Goal: Download file/media

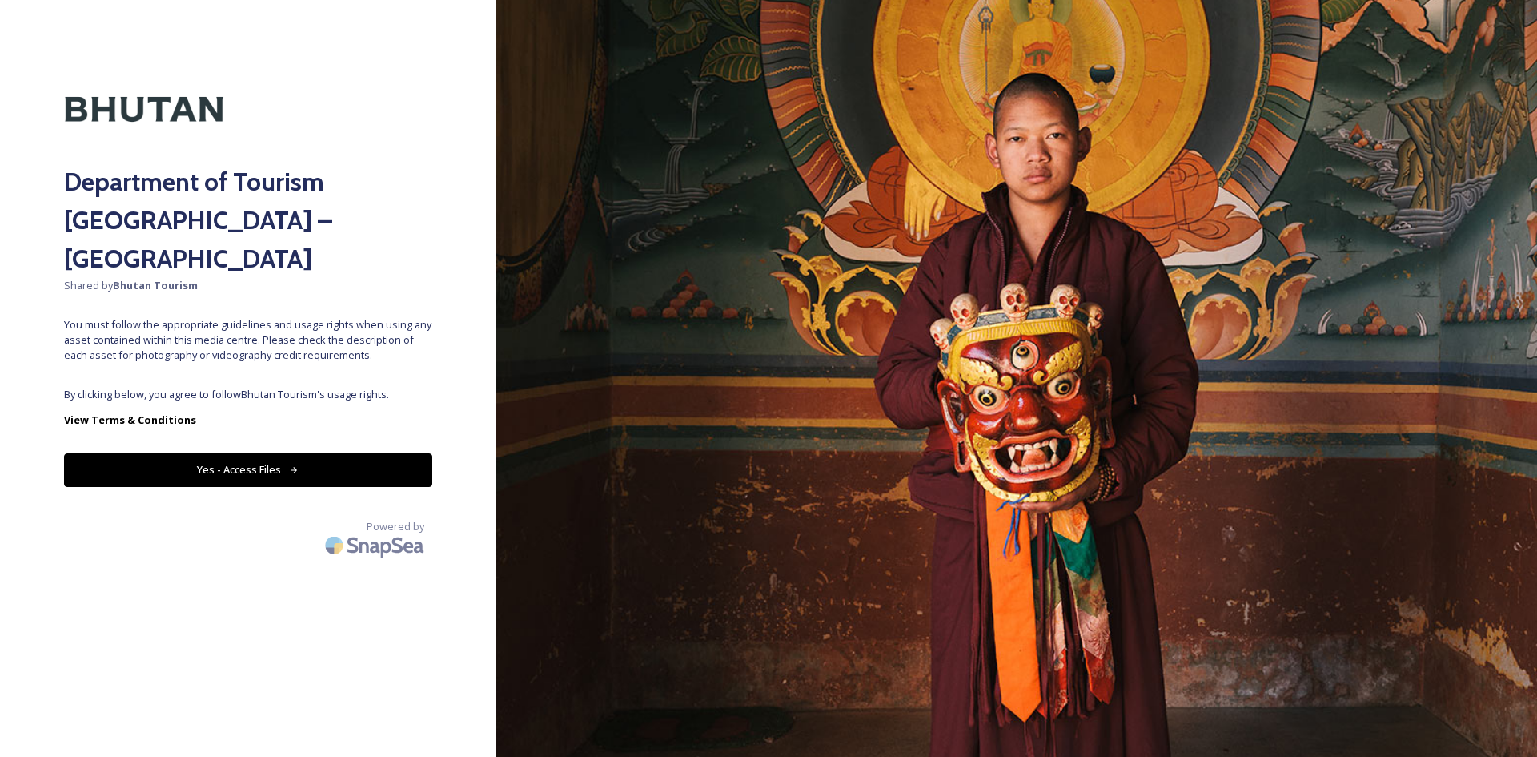
click at [282, 453] on button "Yes - Access Files" at bounding box center [248, 469] width 368 height 33
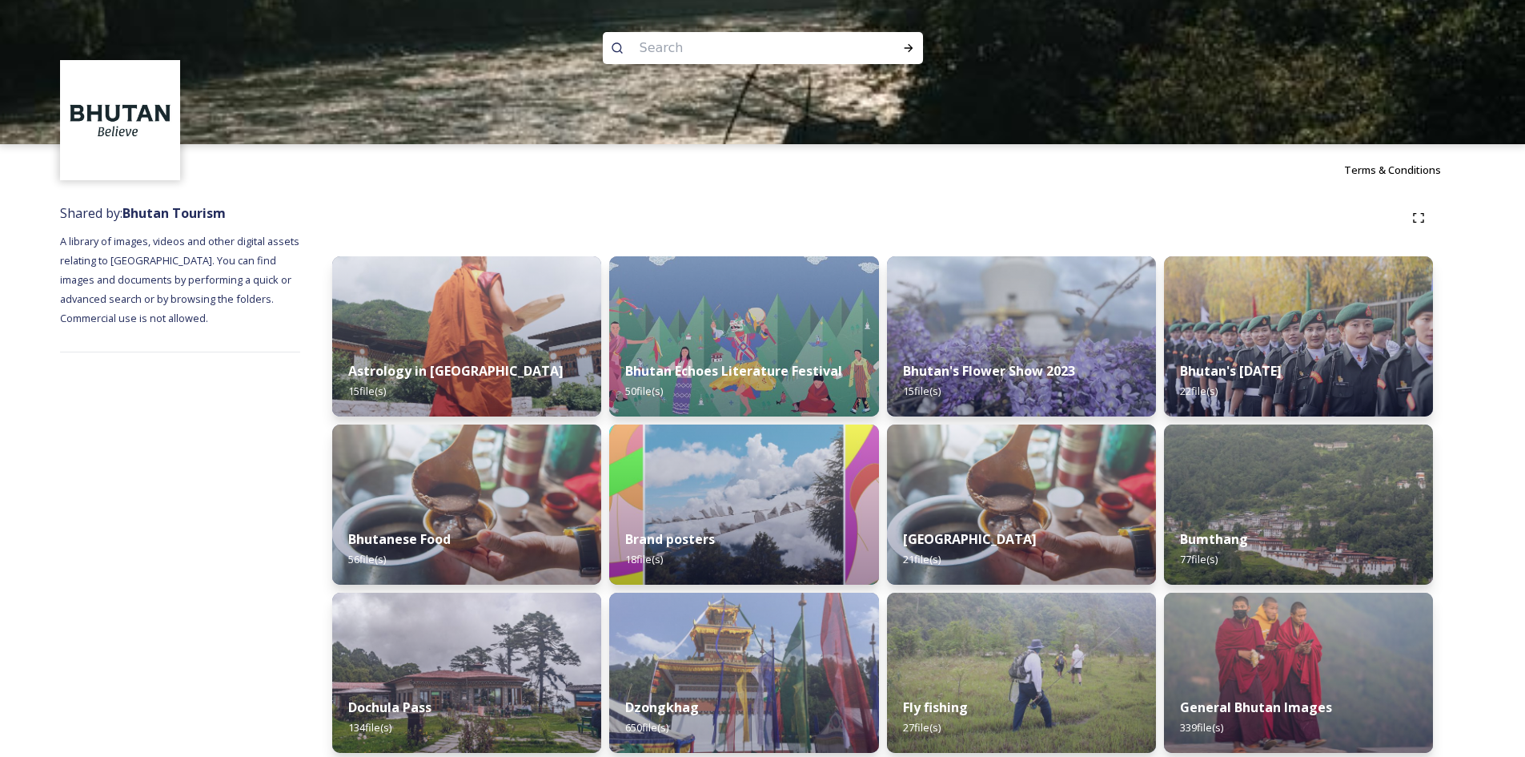
click at [689, 46] on input at bounding box center [741, 47] width 219 height 35
type input "gmc"
click at [900, 50] on div "Run Search" at bounding box center [908, 48] width 29 height 29
click at [909, 42] on icon at bounding box center [908, 48] width 13 height 13
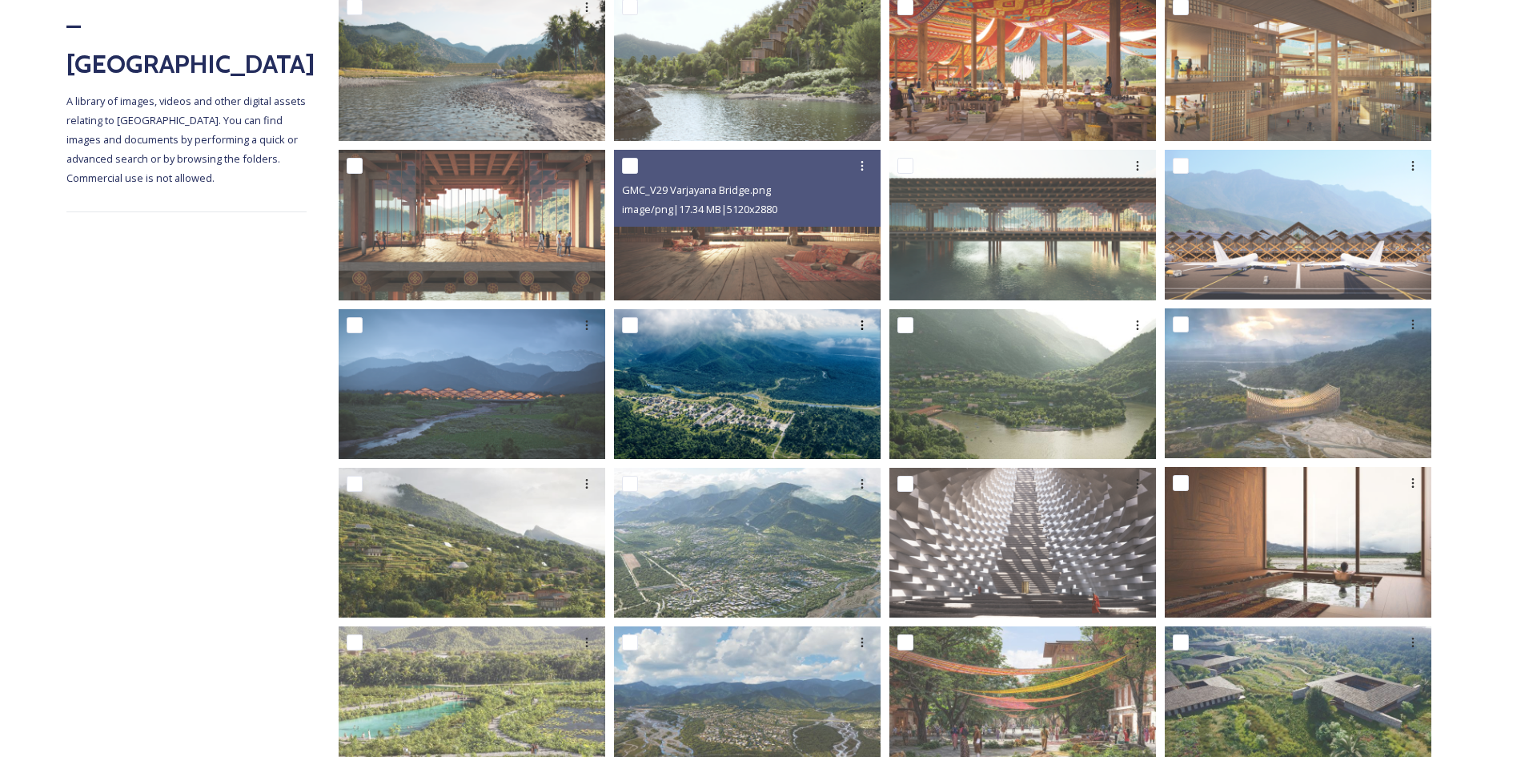
scroll to position [144, 0]
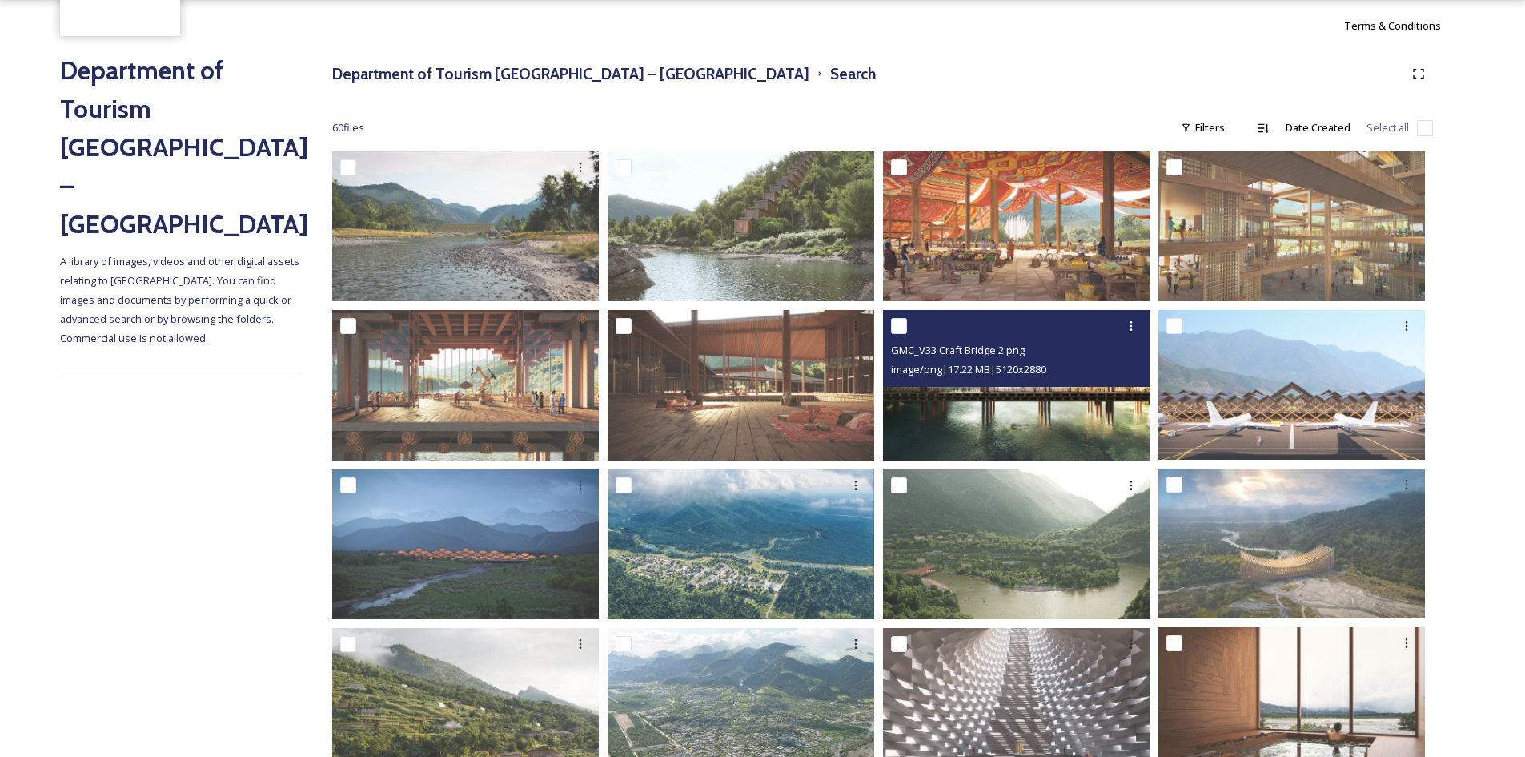
click at [1063, 387] on img at bounding box center [1016, 385] width 267 height 150
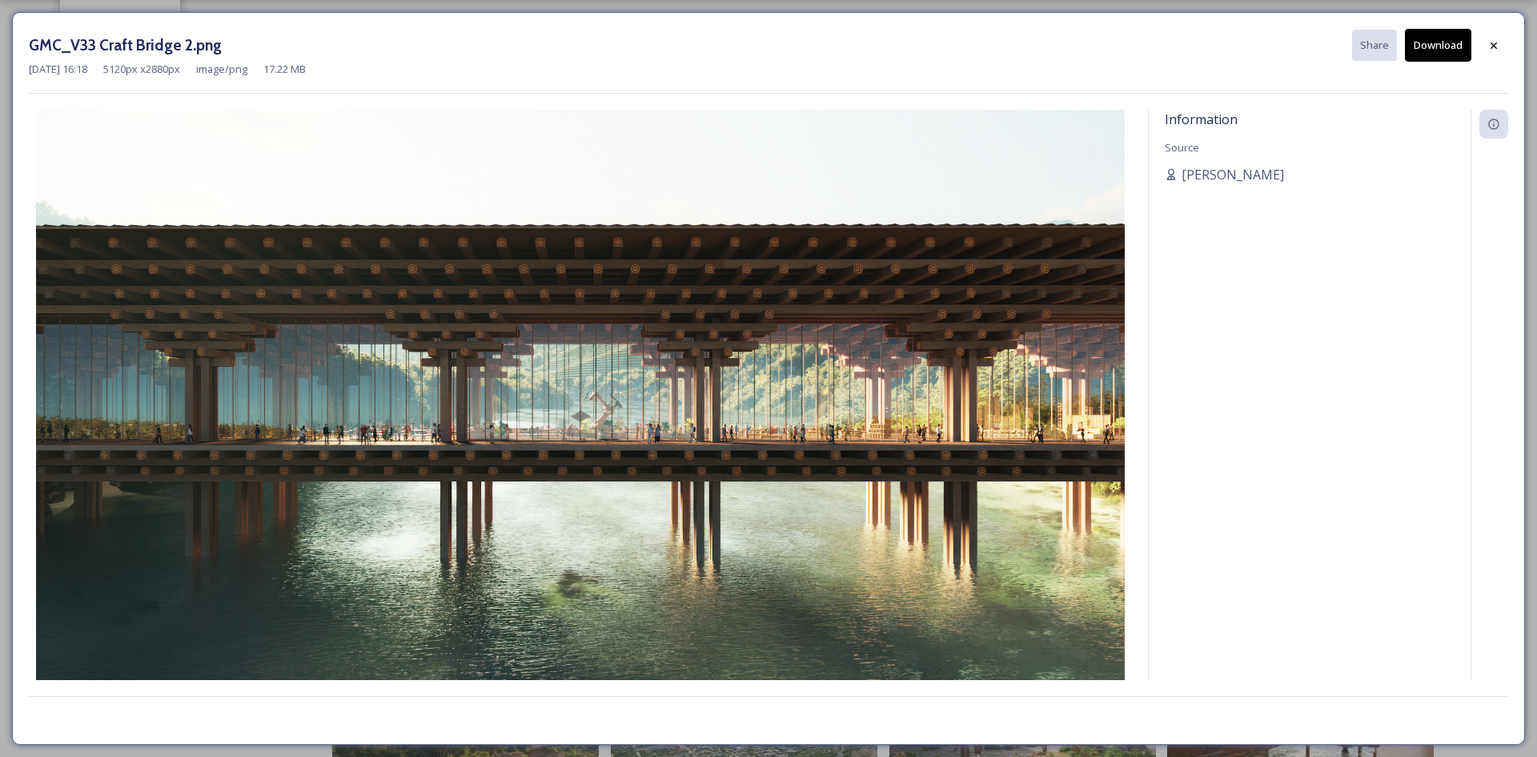
click at [1451, 39] on button "Download" at bounding box center [1438, 45] width 66 height 33
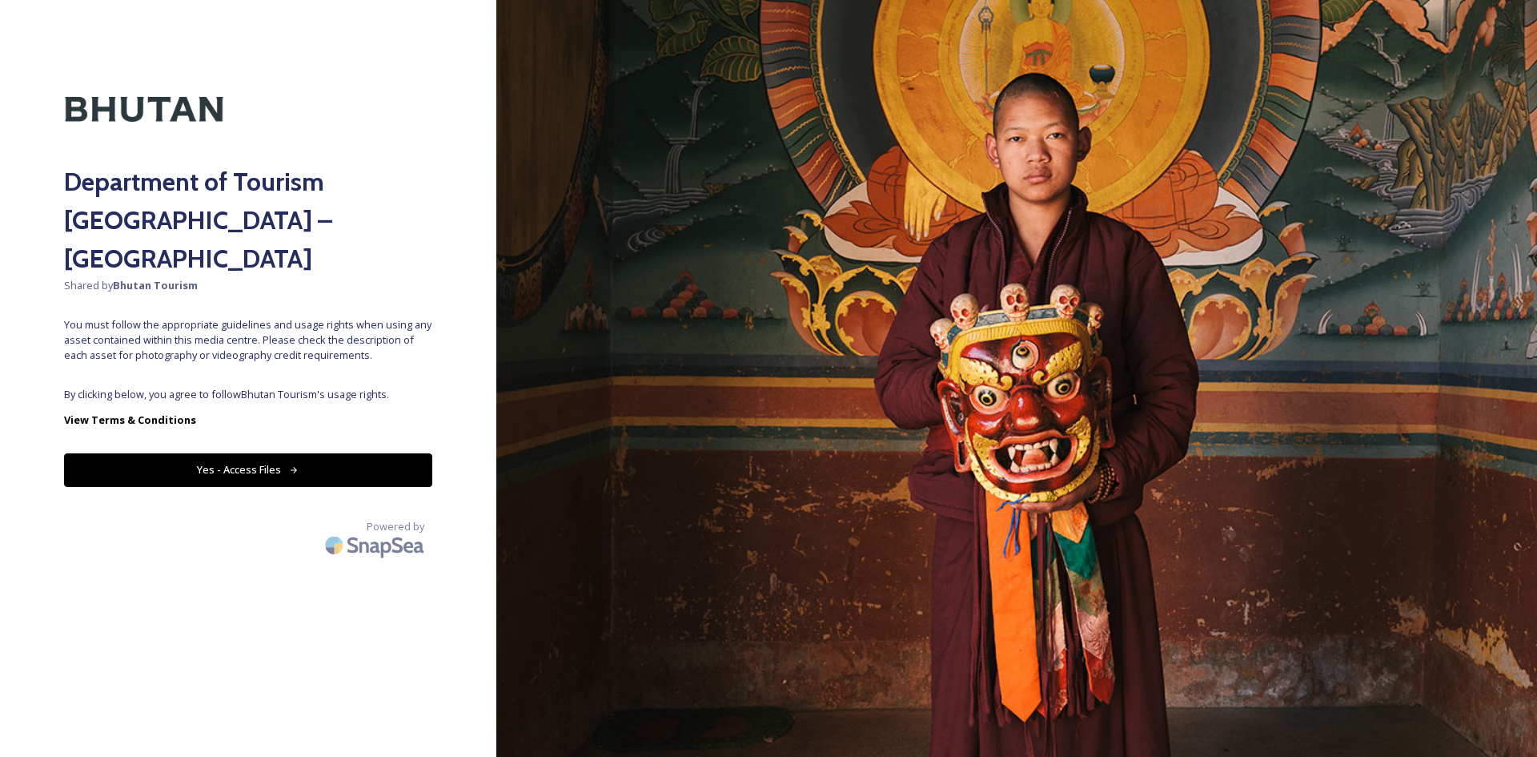
click at [283, 453] on button "Yes - Access Files" at bounding box center [248, 469] width 368 height 33
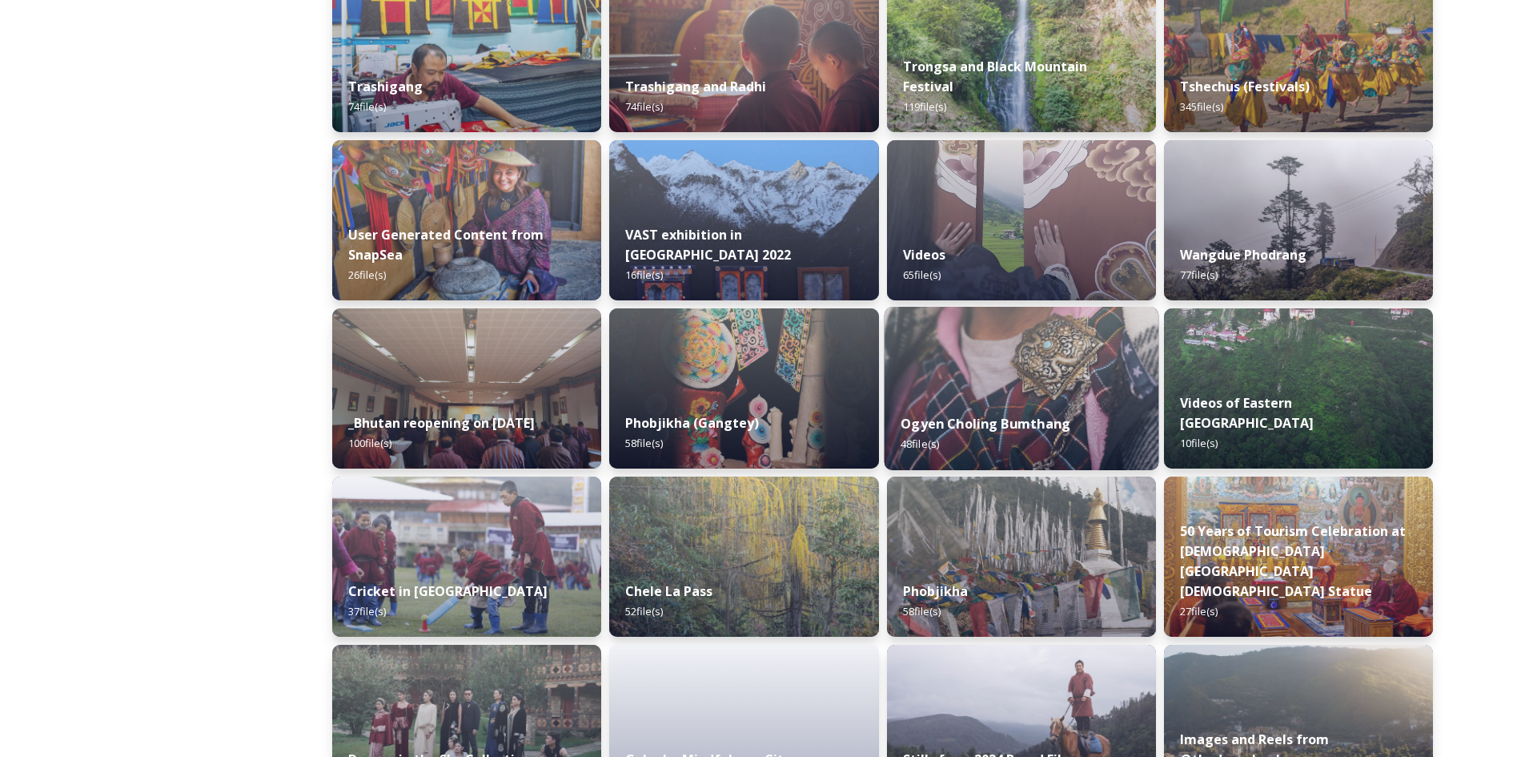
scroll to position [1861, 0]
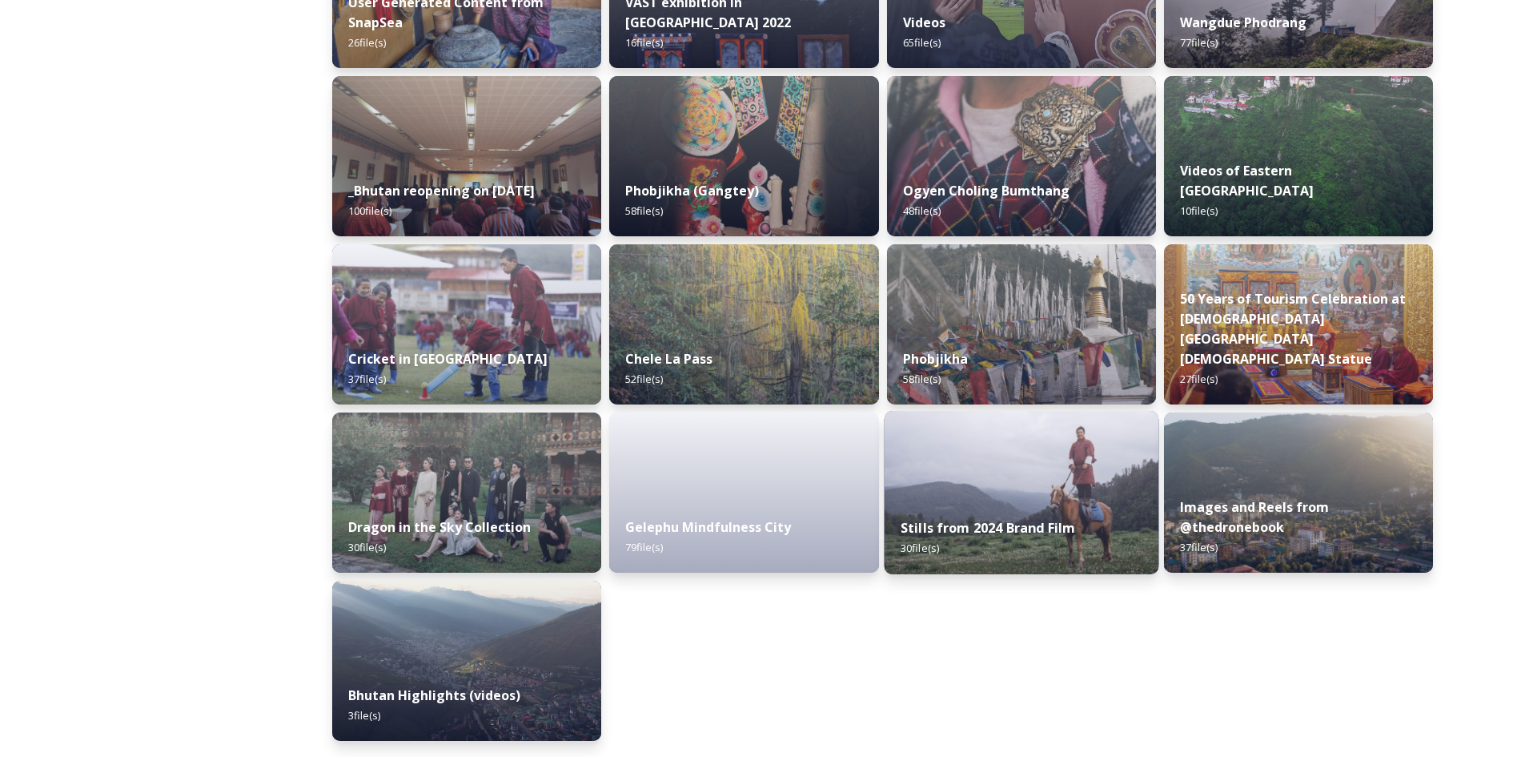
click at [1074, 499] on img at bounding box center [1021, 492] width 275 height 163
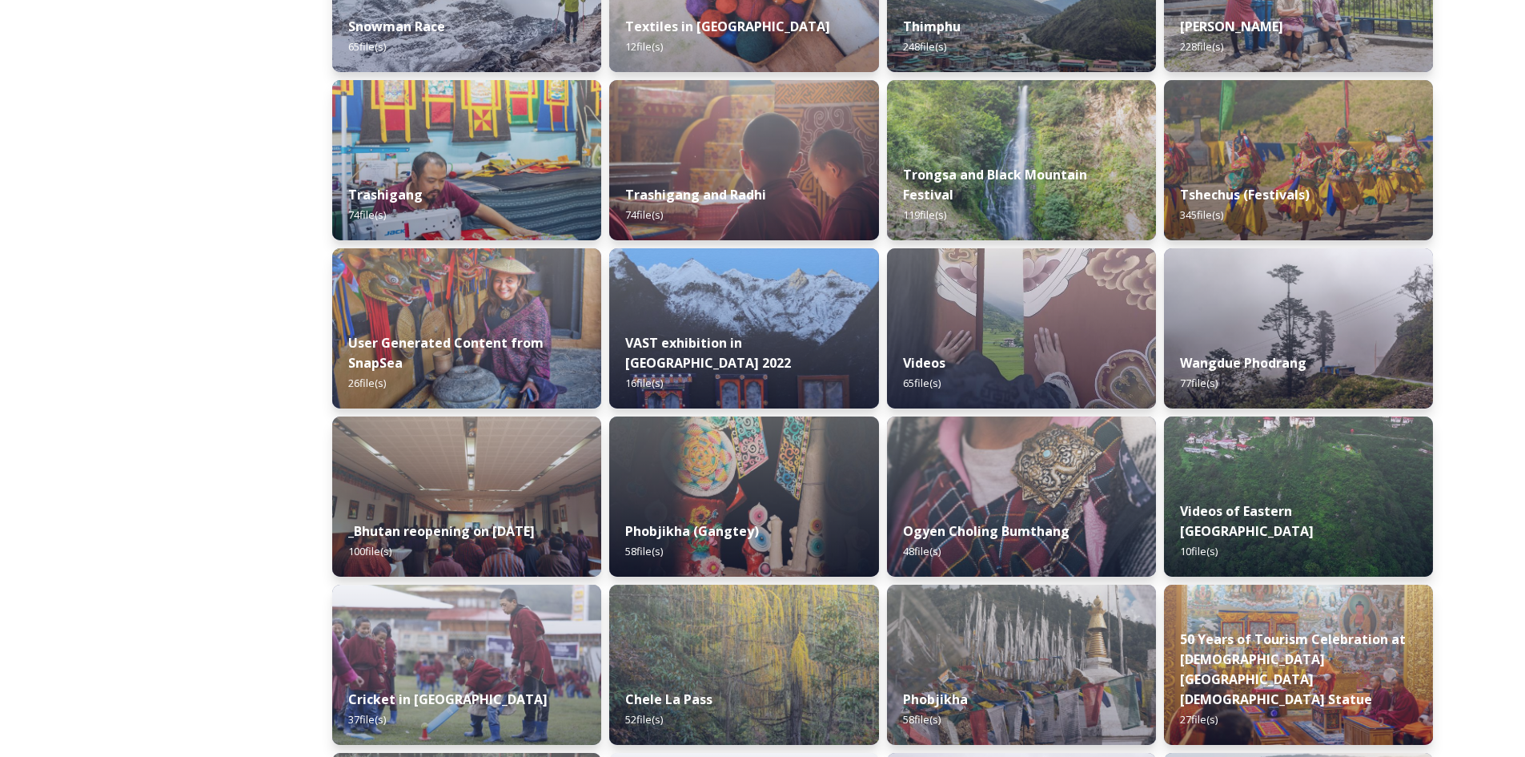
scroll to position [1861, 0]
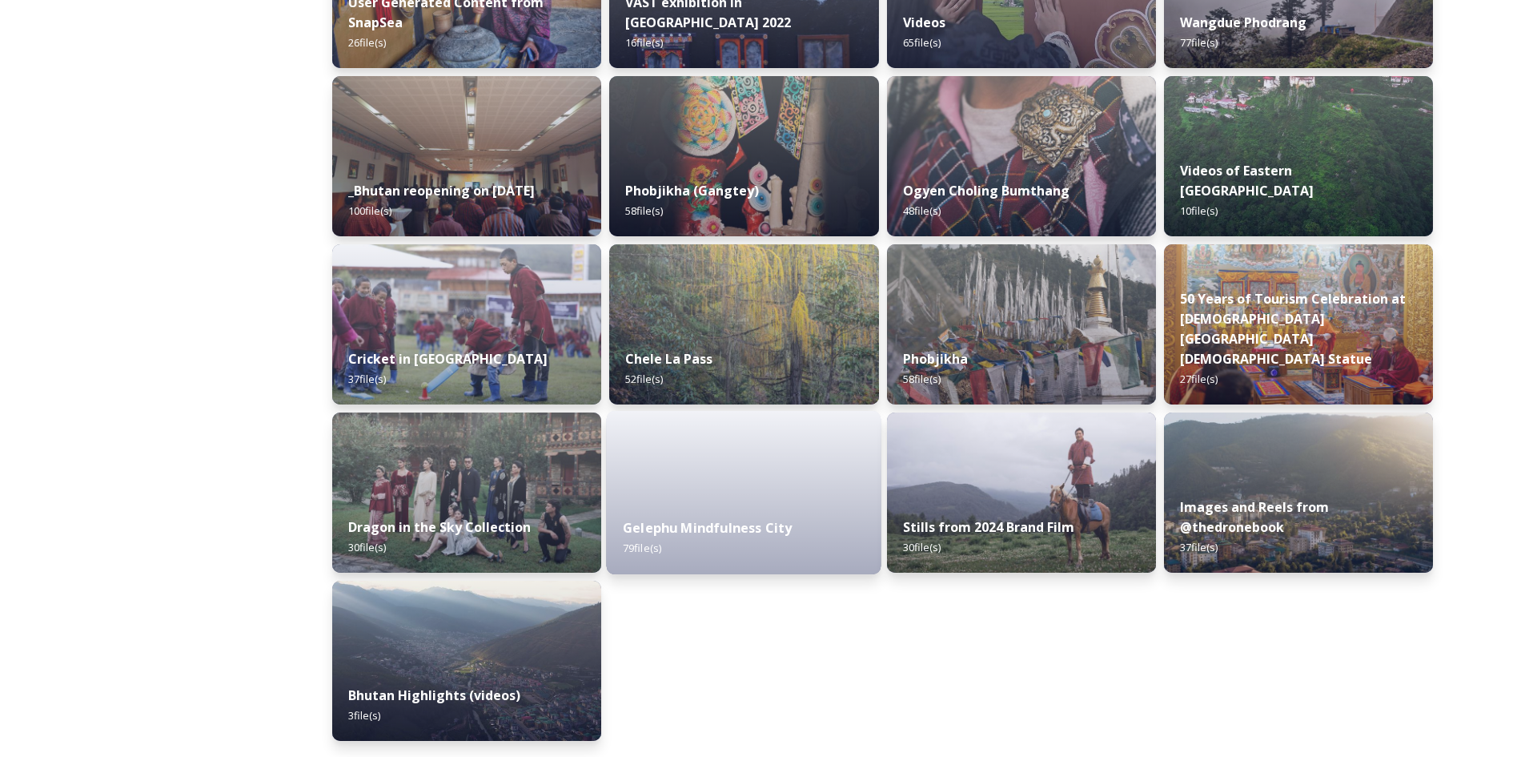
click at [699, 502] on div "Gelephu Mindfulness City 79 file(s)" at bounding box center [744, 537] width 275 height 73
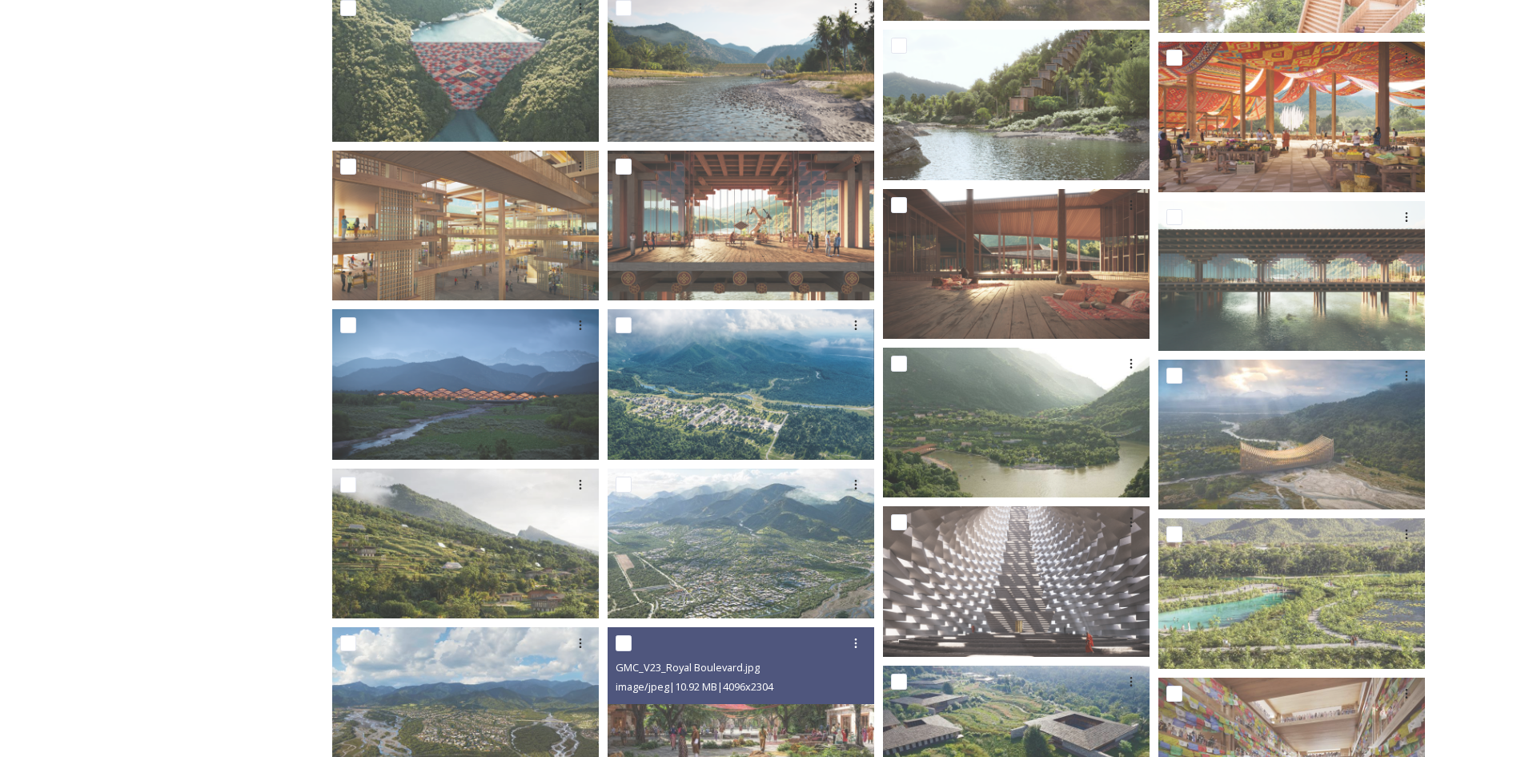
scroll to position [1026, 0]
